Goal: Task Accomplishment & Management: Use online tool/utility

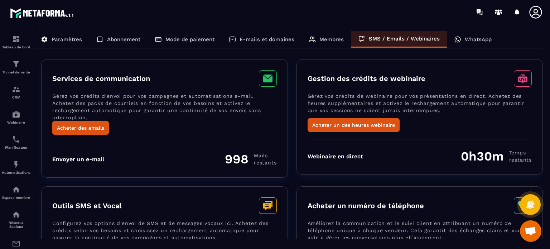
click at [331, 42] on p "Membres" at bounding box center [331, 39] width 24 height 6
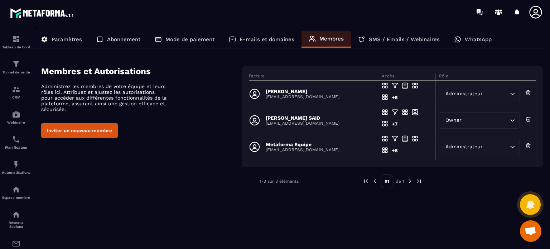
click at [268, 46] on div "E-mails et domaines" at bounding box center [262, 39] width 80 height 17
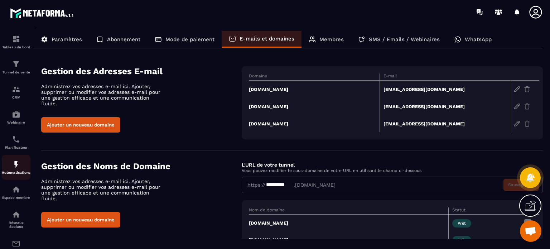
click at [19, 166] on img at bounding box center [16, 164] width 9 height 9
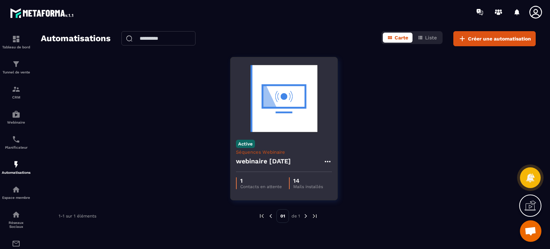
click at [291, 155] on div "webinaire [DATE]" at bounding box center [284, 163] width 96 height 17
click at [277, 162] on h4 "webinaire [DATE]" at bounding box center [263, 161] width 55 height 10
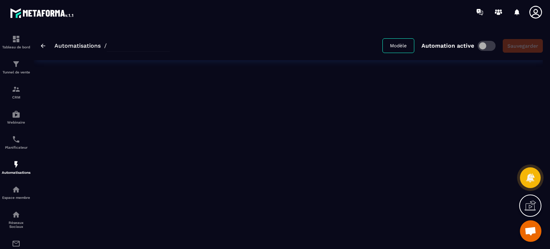
type input "**********"
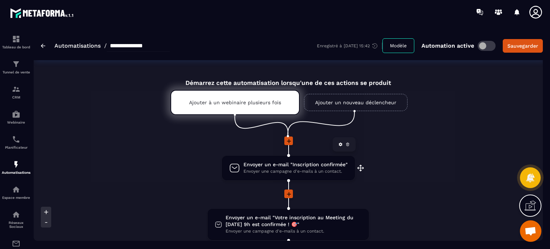
click at [302, 169] on span "Envoyer une campagne d'e-mails à un contact." at bounding box center [295, 171] width 104 height 7
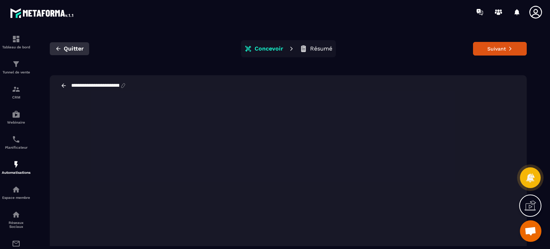
click at [60, 48] on icon "button" at bounding box center [58, 48] width 6 height 6
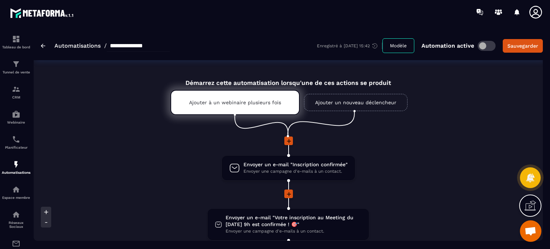
click at [165, 169] on li "Envoyer un e-mail "Inscription confirmée" Envoyer une campagne d'e-mails à un c…" at bounding box center [288, 172] width 372 height 34
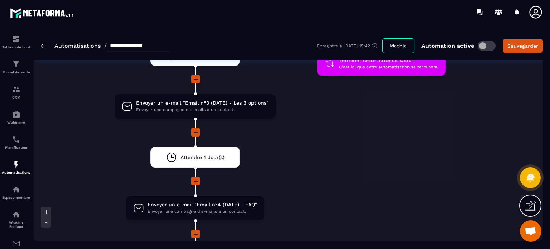
scroll to position [1160, 0]
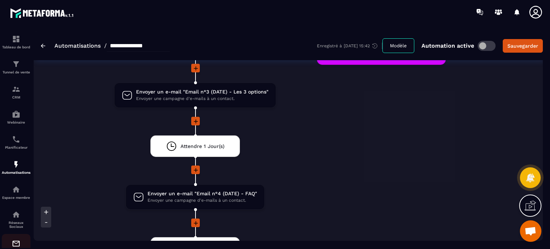
click at [12, 243] on img at bounding box center [16, 243] width 9 height 9
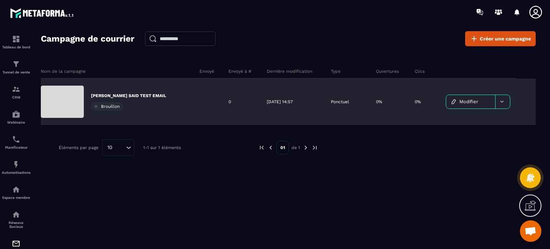
click at [138, 94] on p "[PERSON_NAME] SAID TEST EMAIL" at bounding box center [128, 96] width 75 height 6
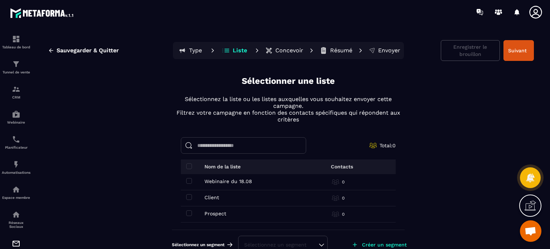
click at [219, 49] on button "Type" at bounding box center [235, 50] width 32 height 14
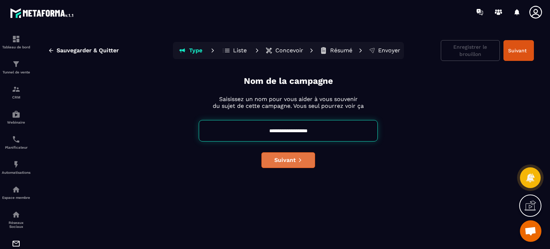
click at [279, 159] on span "Suivant" at bounding box center [284, 159] width 21 height 7
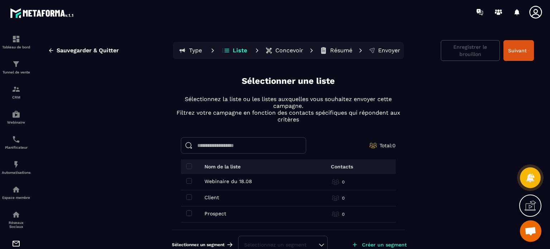
click at [281, 52] on p "Concevoir" at bounding box center [289, 50] width 28 height 7
click at [187, 196] on span at bounding box center [189, 197] width 6 height 6
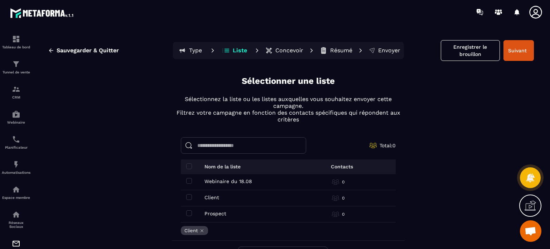
click at [278, 49] on p "Concevoir" at bounding box center [289, 50] width 28 height 7
click at [56, 54] on button "Sauvegarder & Quitter" at bounding box center [84, 50] width 82 height 13
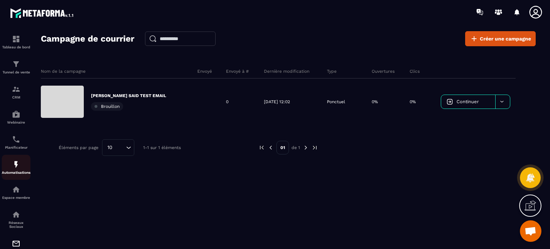
click at [16, 167] on img at bounding box center [16, 164] width 9 height 9
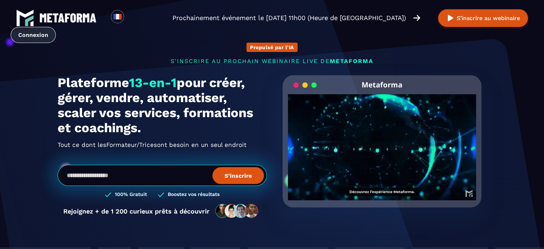
click at [56, 27] on link "Connexion" at bounding box center [33, 35] width 45 height 16
